Goal: Go to known website: Access a specific website the user already knows

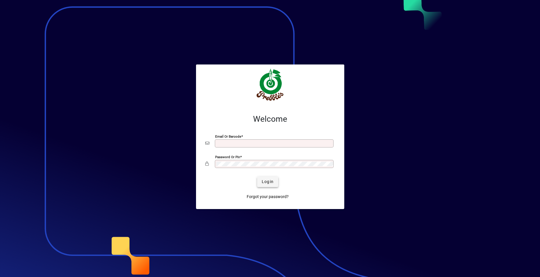
type input "**********"
click at [267, 182] on span "Login" at bounding box center [268, 182] width 12 height 6
